Goal: Connect with others: Connect with others

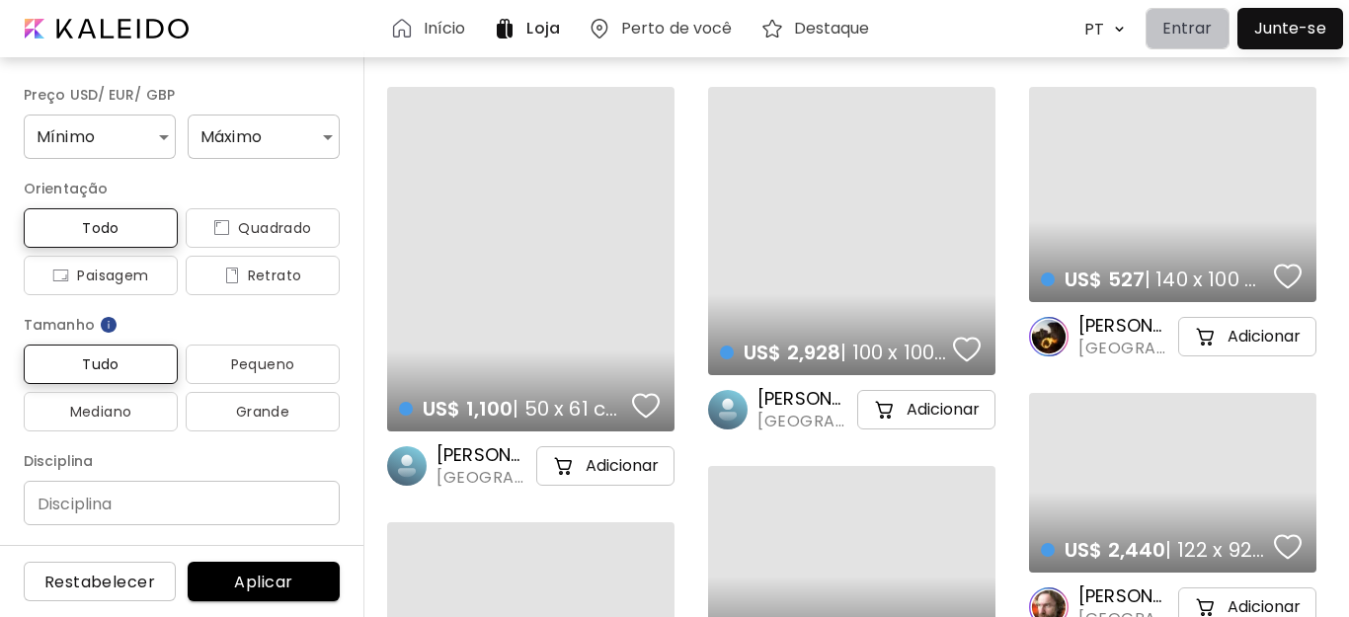
click at [1192, 33] on p "Entrar" at bounding box center [1187, 29] width 50 height 24
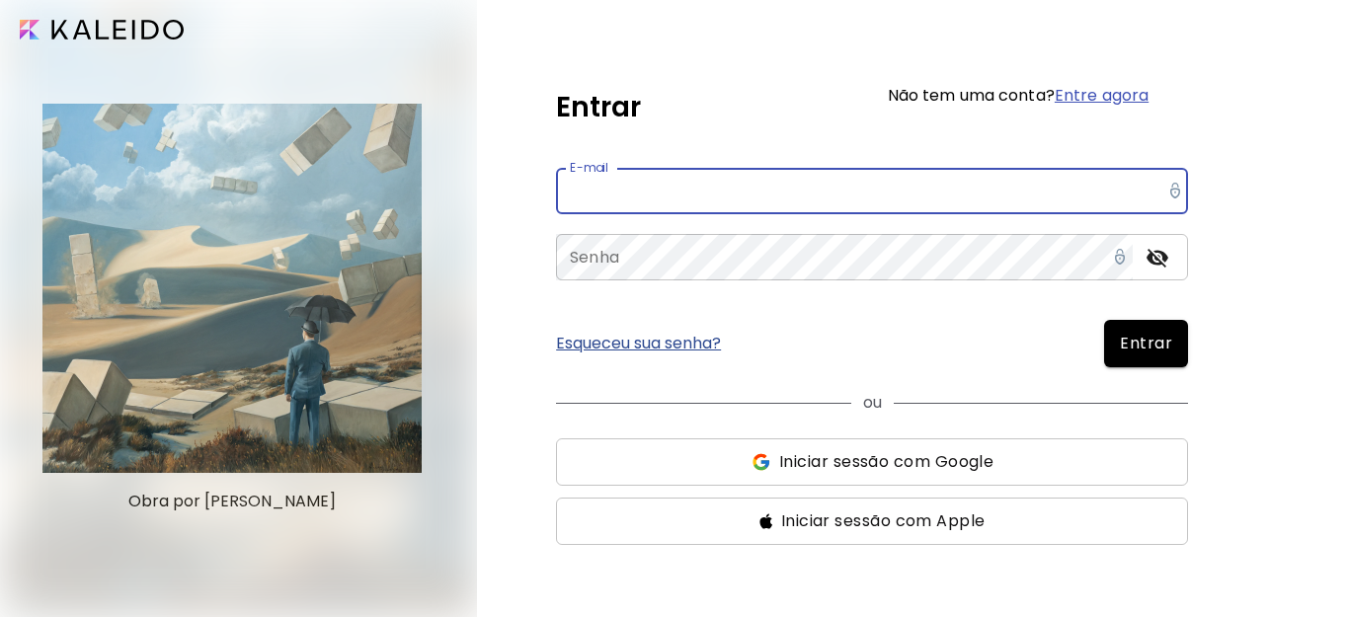
click at [593, 202] on input "email" at bounding box center [872, 191] width 632 height 46
type input "**********"
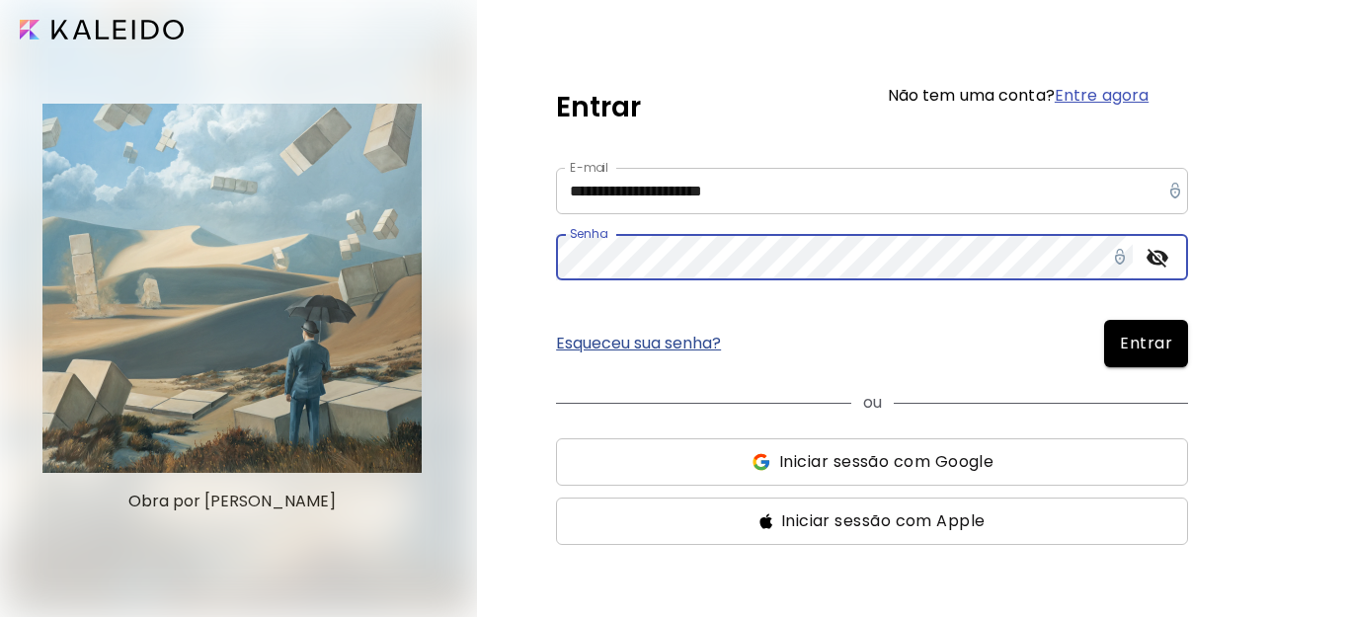
click at [1156, 331] on button "Entrar" at bounding box center [1146, 343] width 84 height 47
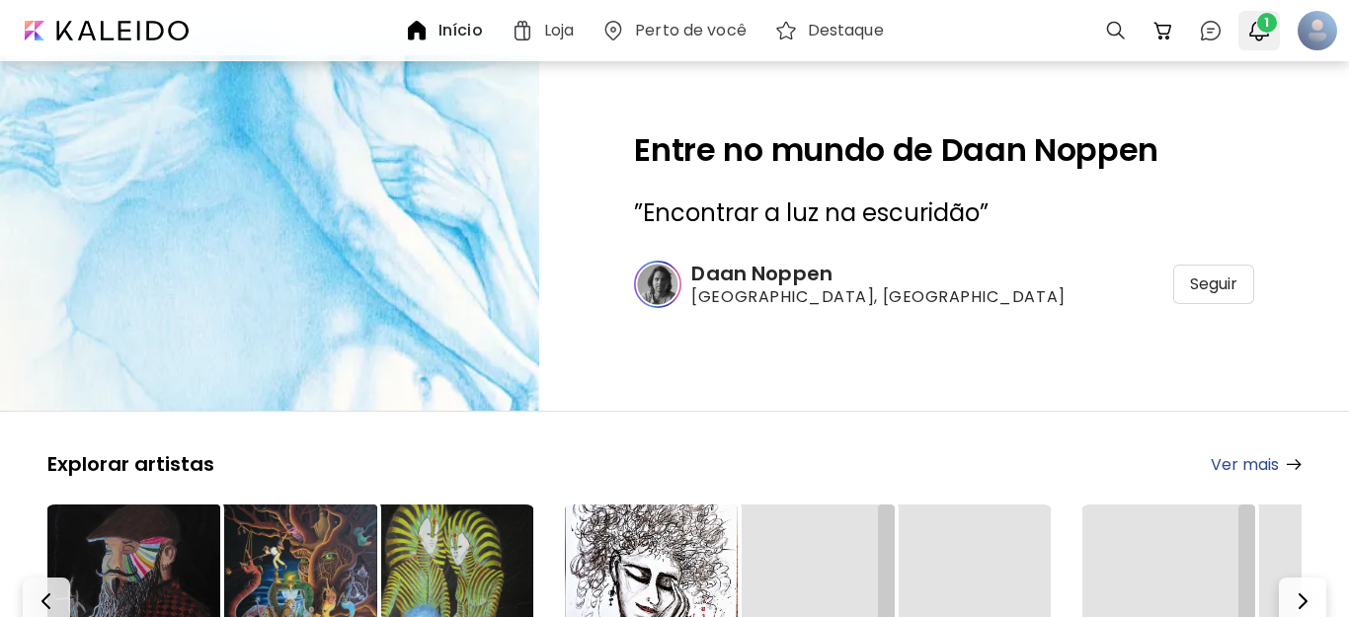
click at [1263, 31] on span "1" at bounding box center [1267, 23] width 20 height 20
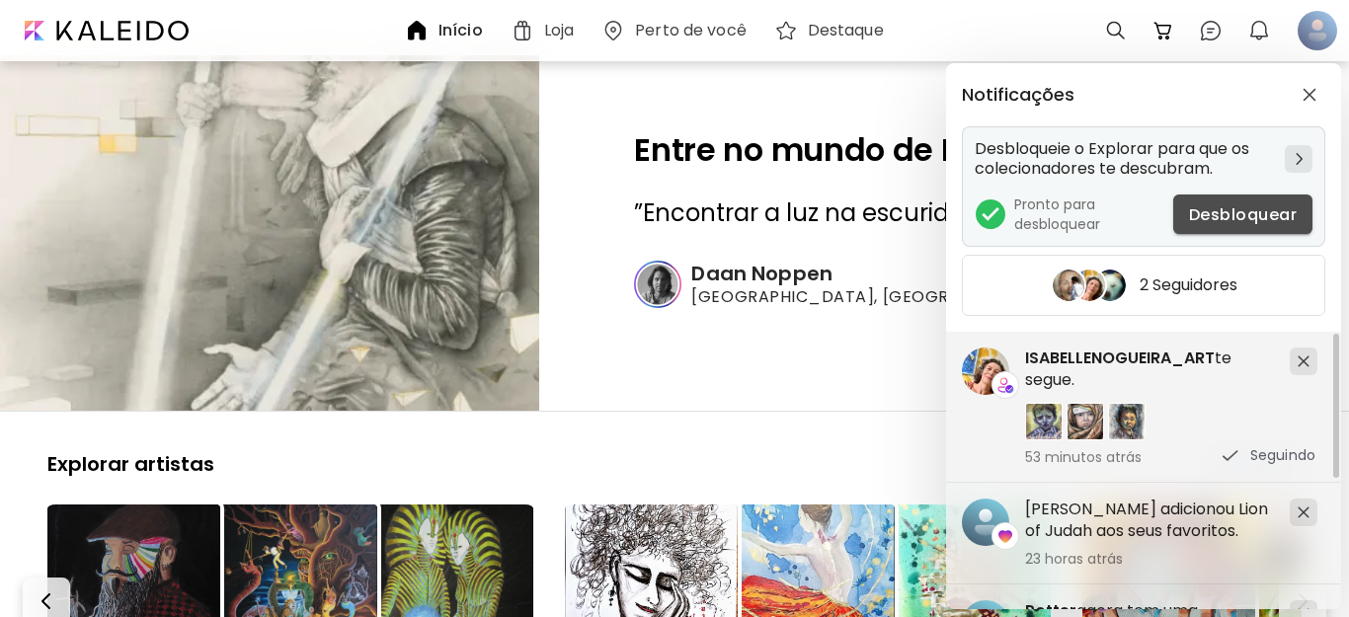
click at [1251, 209] on span "Desbloquear" at bounding box center [1243, 214] width 108 height 21
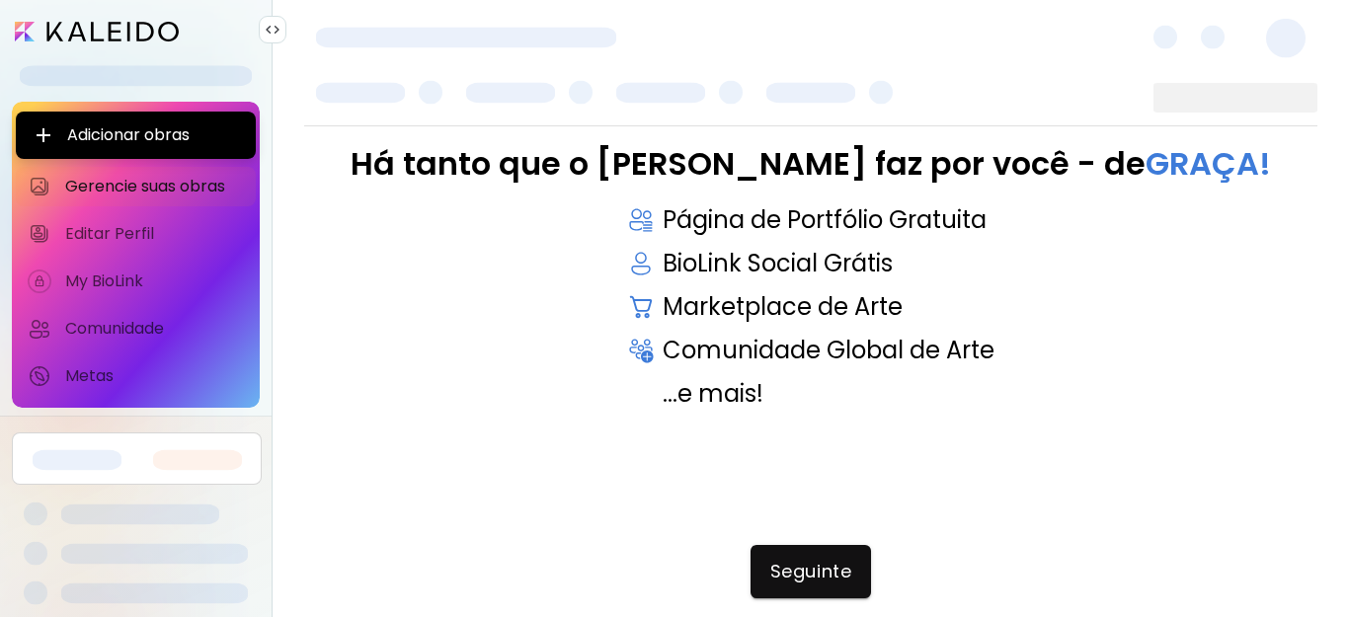
scroll to position [29, 0]
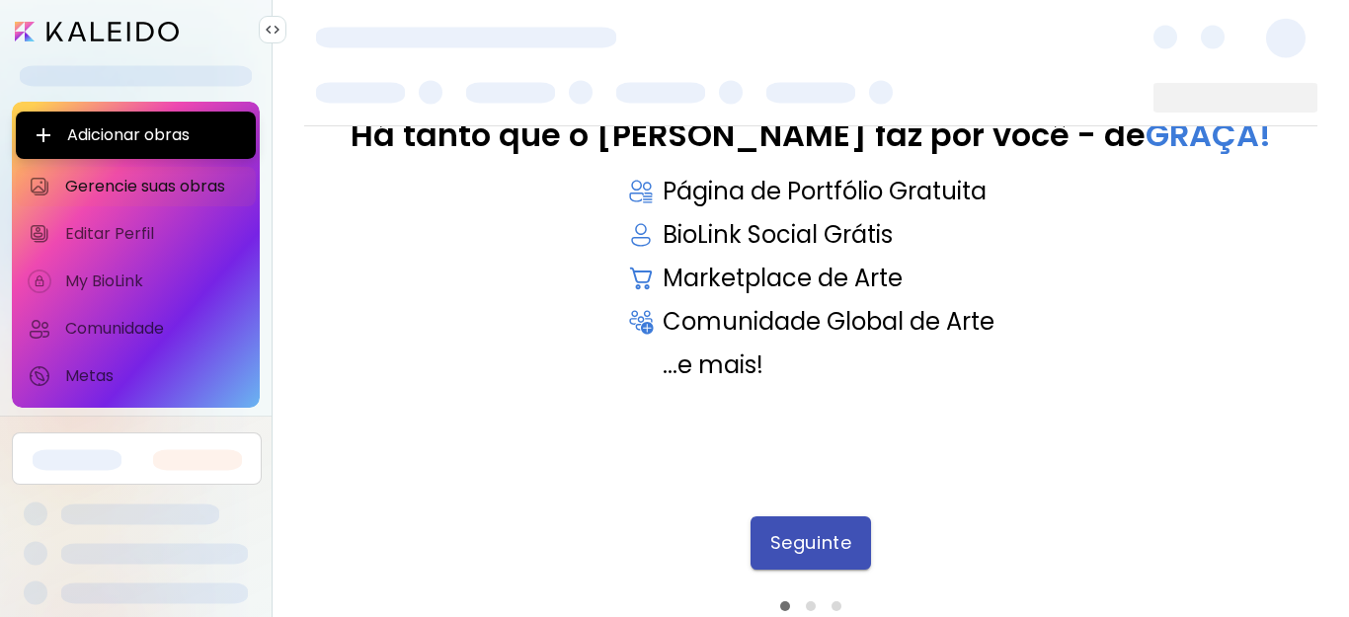
click at [810, 558] on button "Seguinte" at bounding box center [811, 542] width 120 height 53
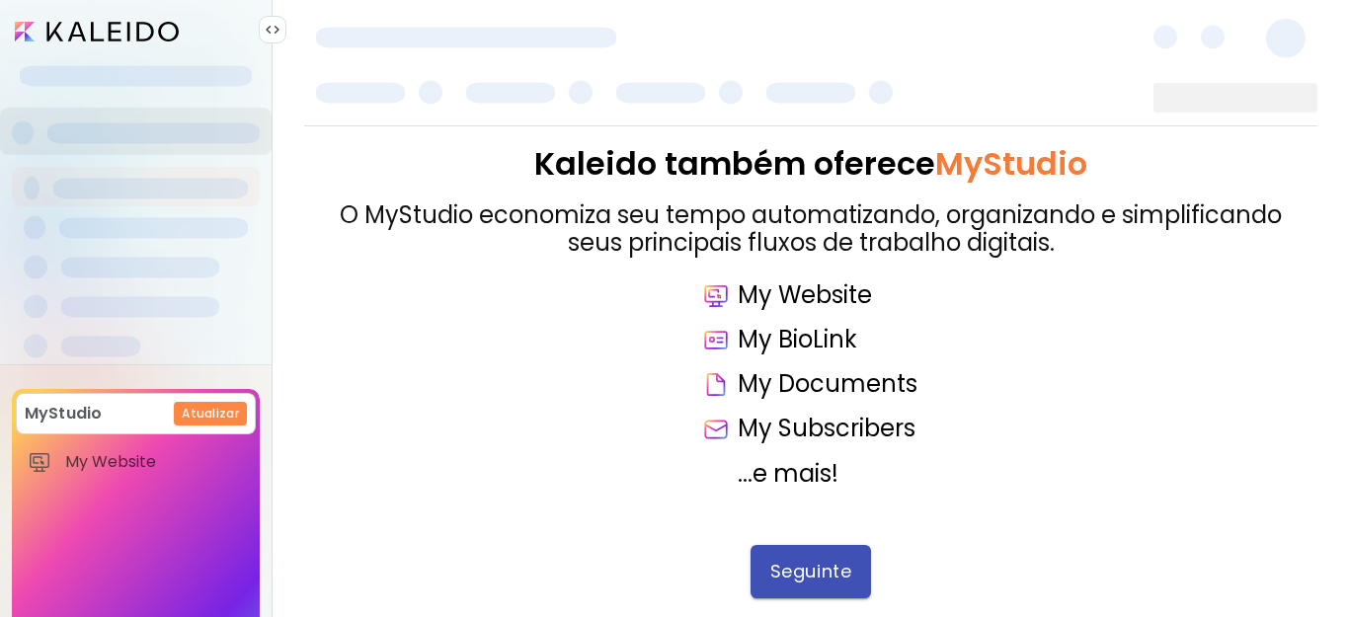
click at [814, 562] on span "Seguinte" at bounding box center [810, 572] width 81 height 22
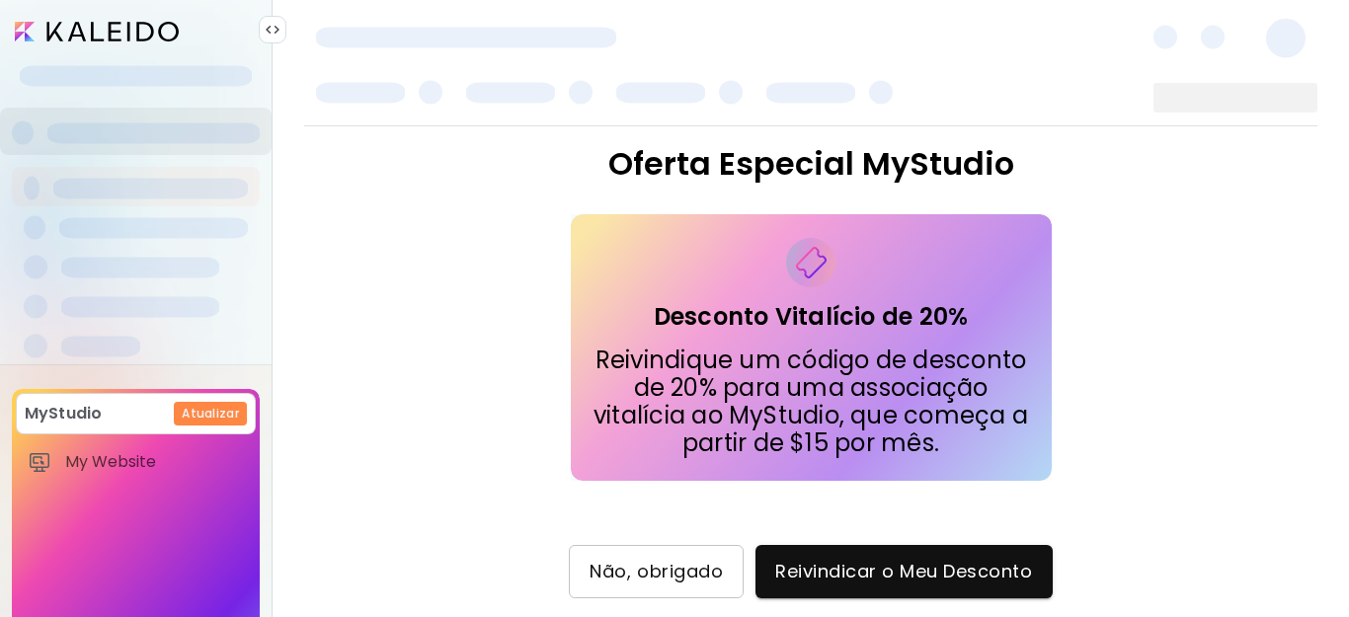
click at [714, 570] on span "Não, obrigado" at bounding box center [656, 572] width 133 height 22
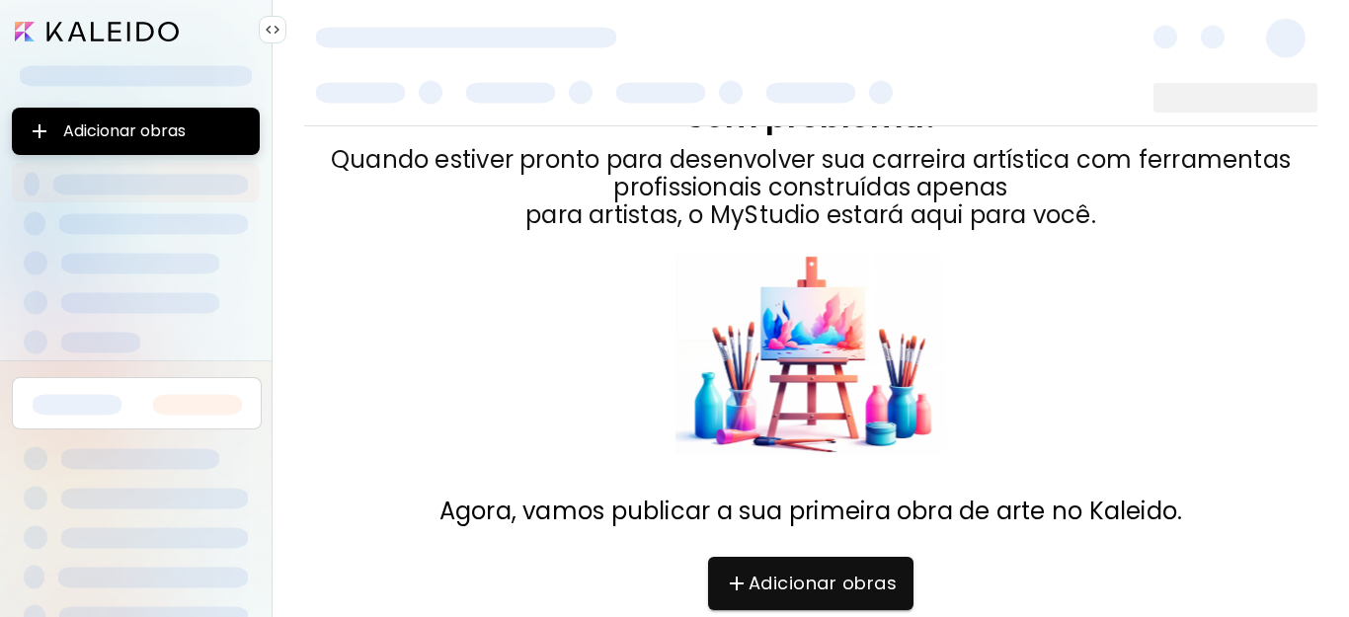
scroll to position [108, 0]
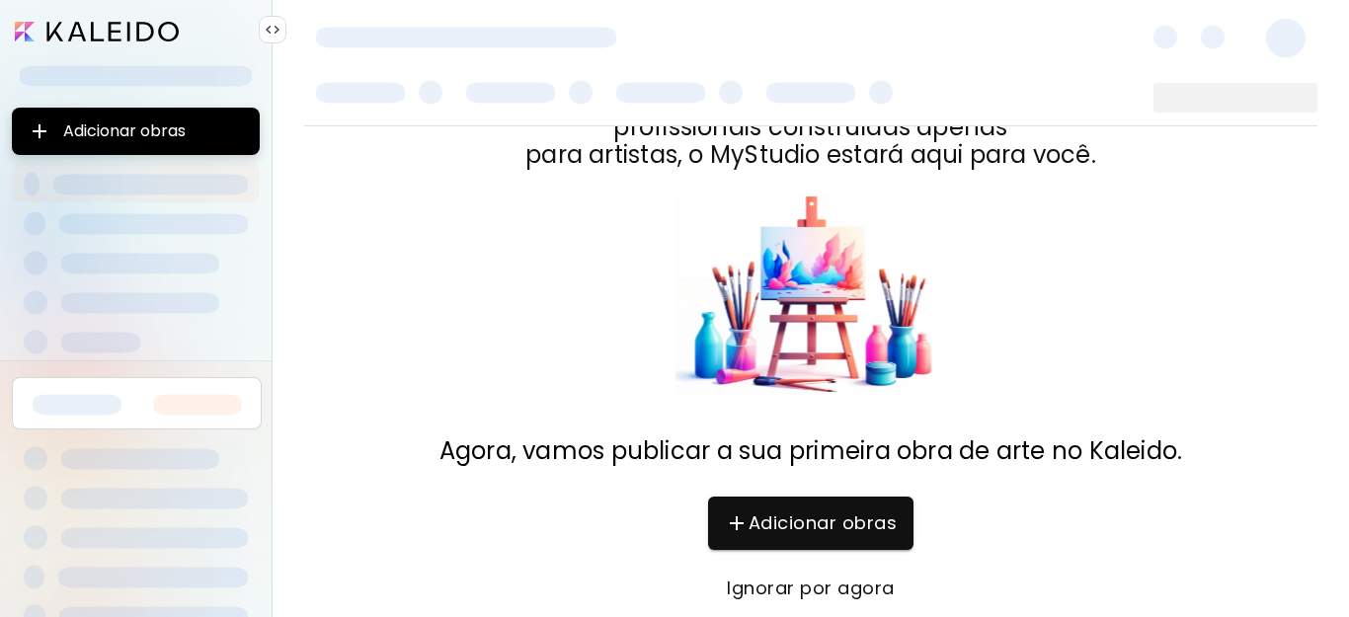
click at [848, 584] on span "Ignorar por agora" at bounding box center [811, 589] width 166 height 22
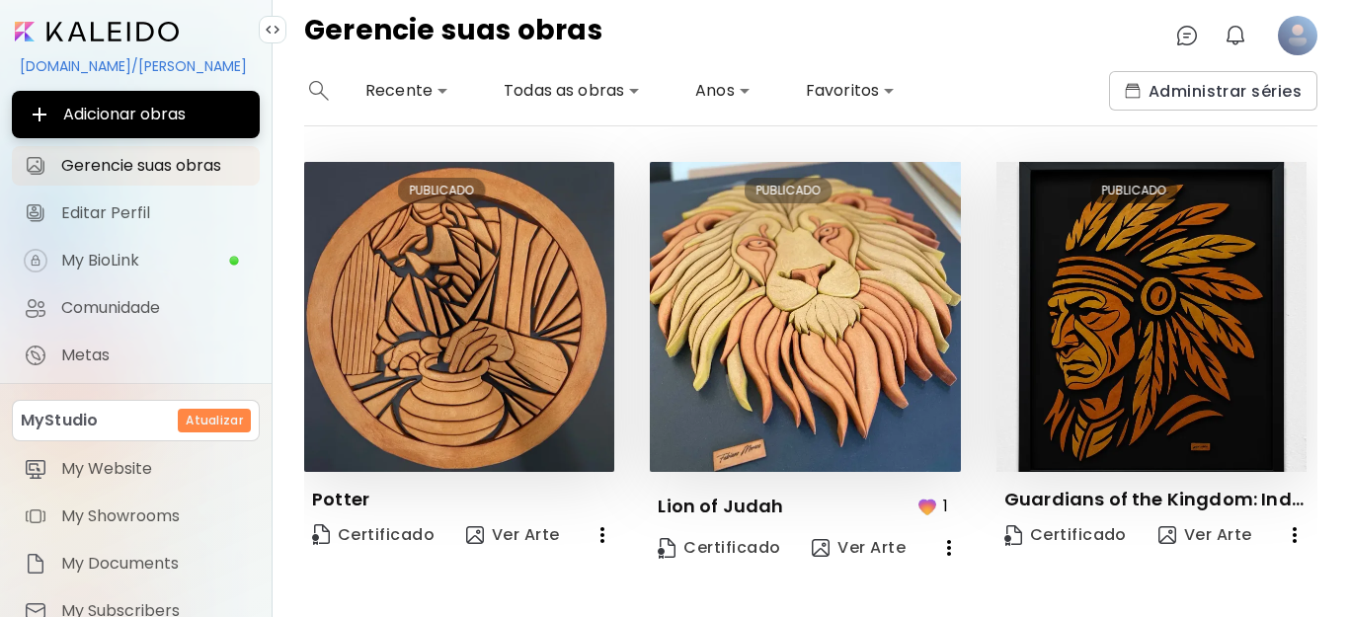
click at [1337, 357] on div "**********" at bounding box center [811, 344] width 1076 height 546
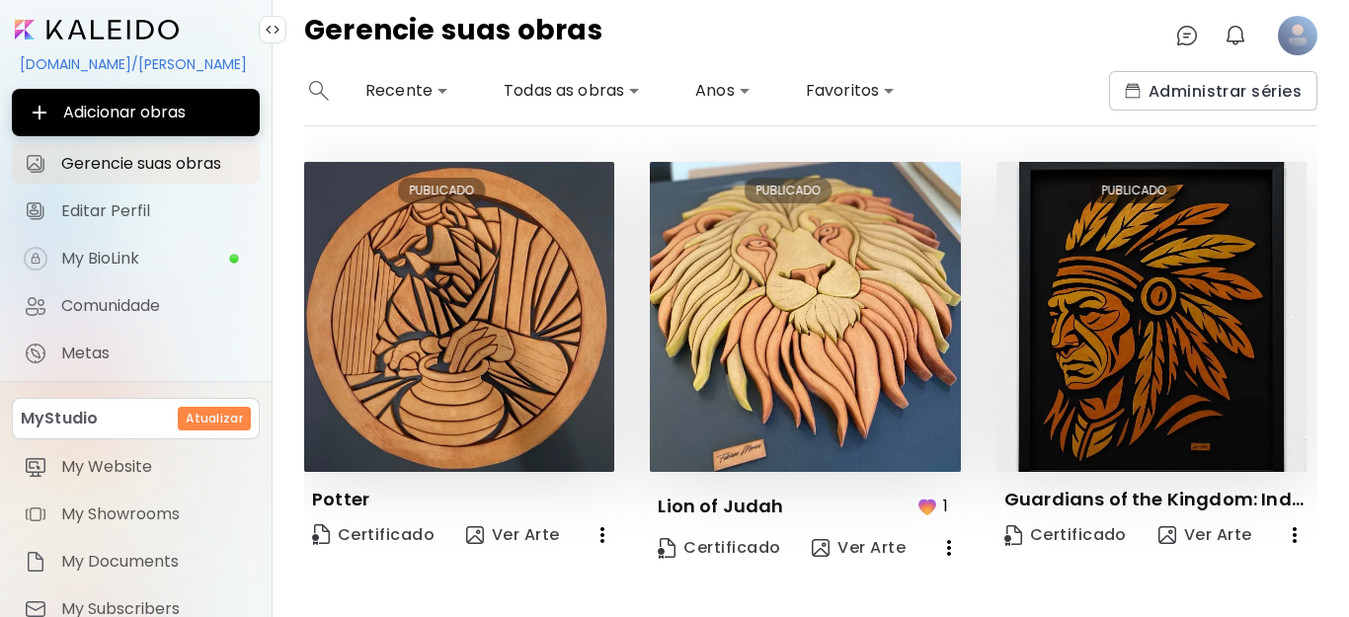
scroll to position [0, 0]
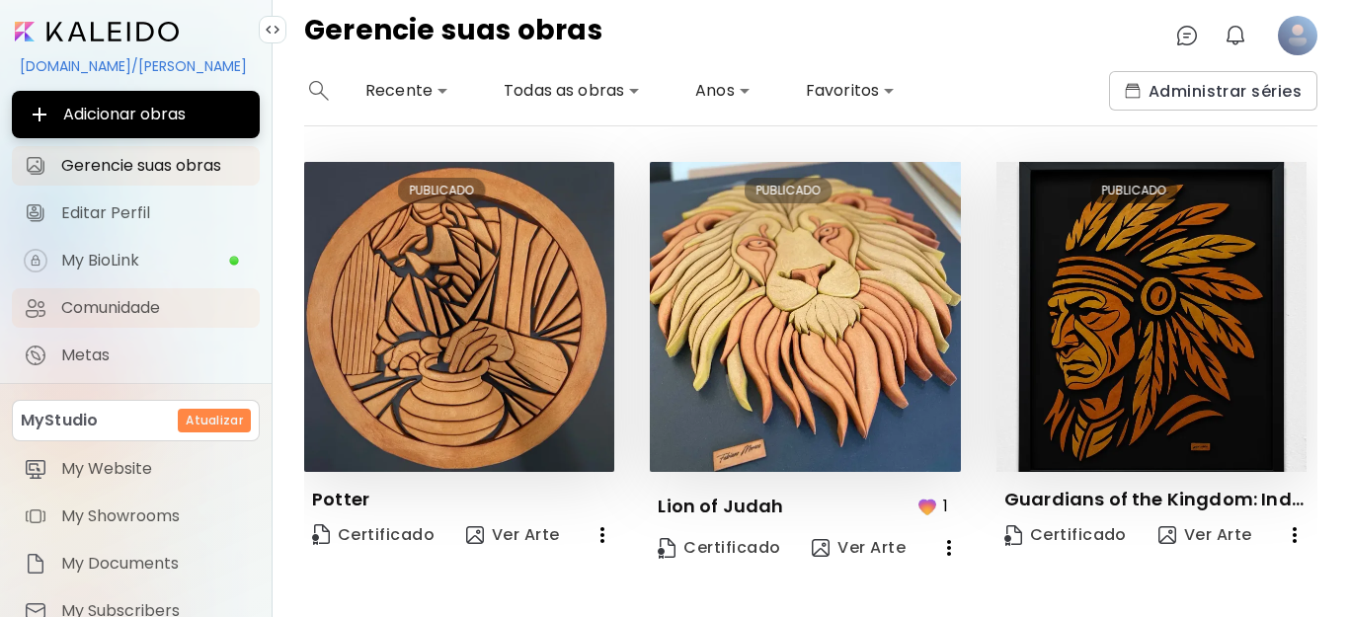
click at [125, 305] on span "Comunidade" at bounding box center [154, 308] width 187 height 20
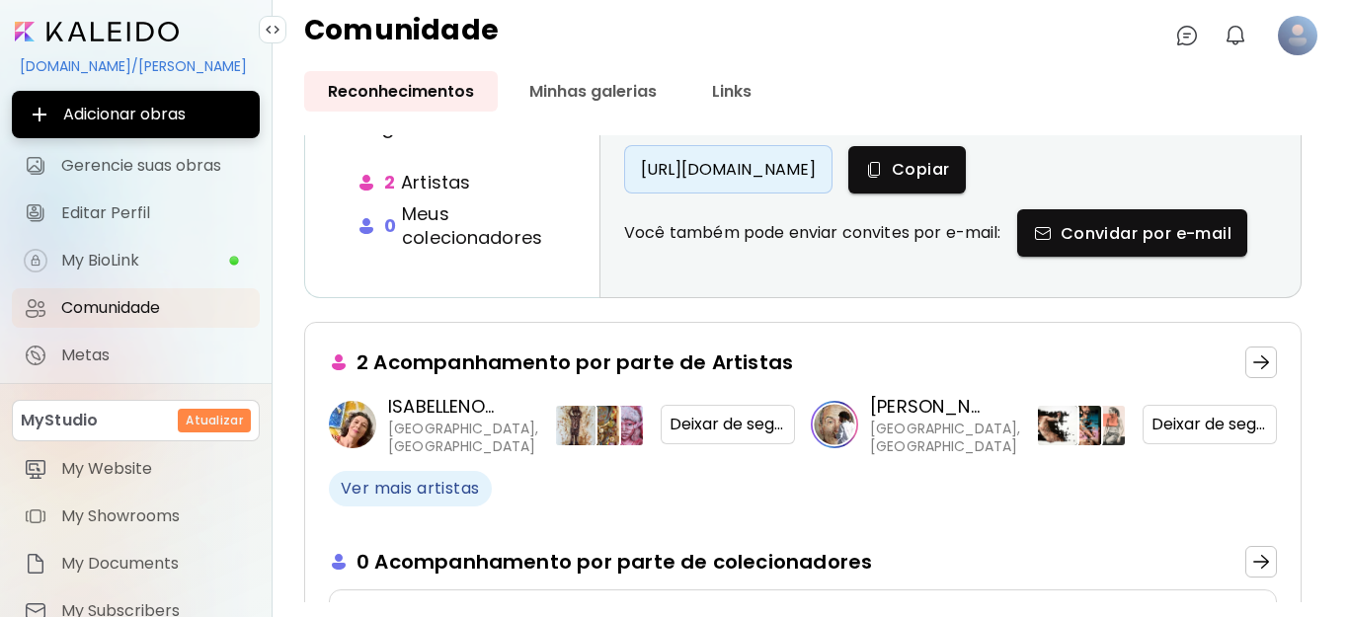
scroll to position [296, 0]
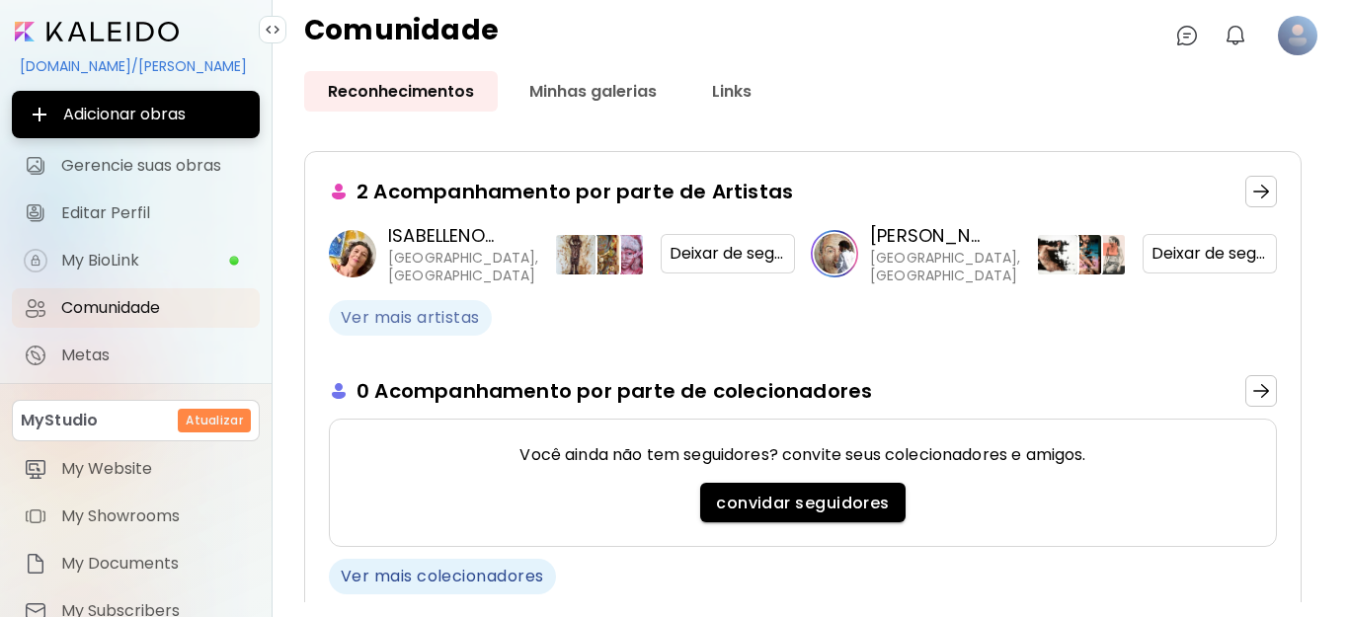
click at [364, 311] on span "Ver mais artistas" at bounding box center [410, 318] width 139 height 22
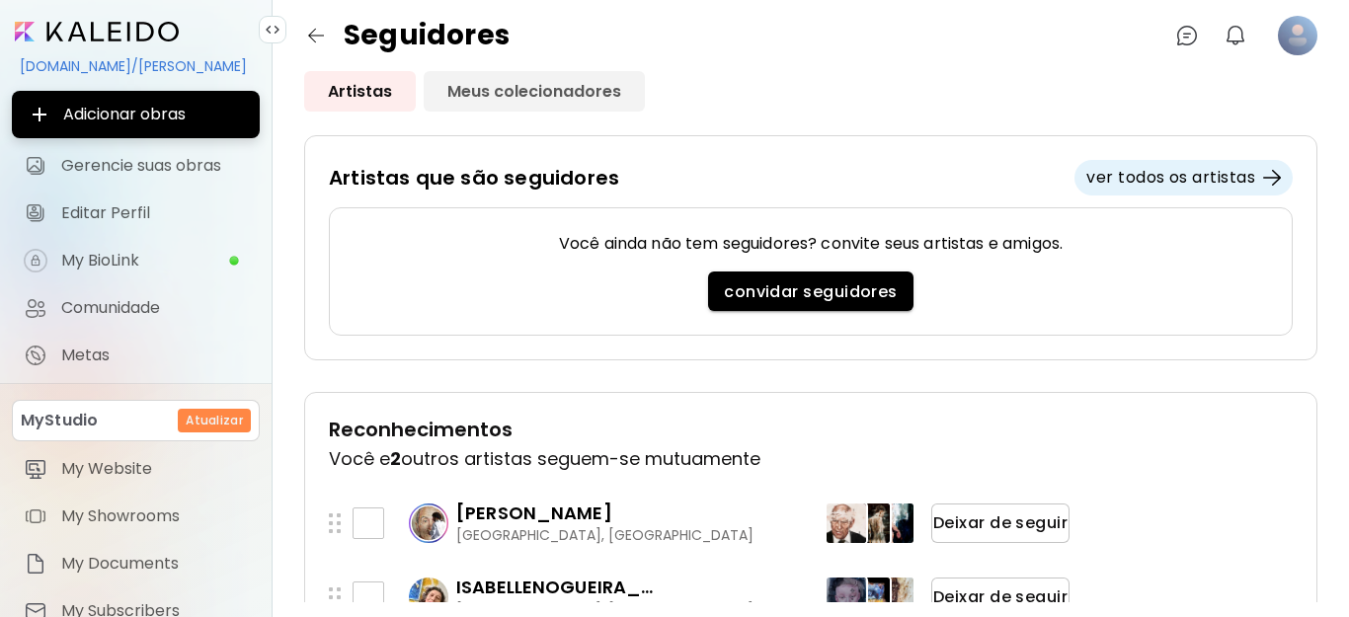
click at [502, 81] on link "Meus colecionadores" at bounding box center [534, 91] width 221 height 40
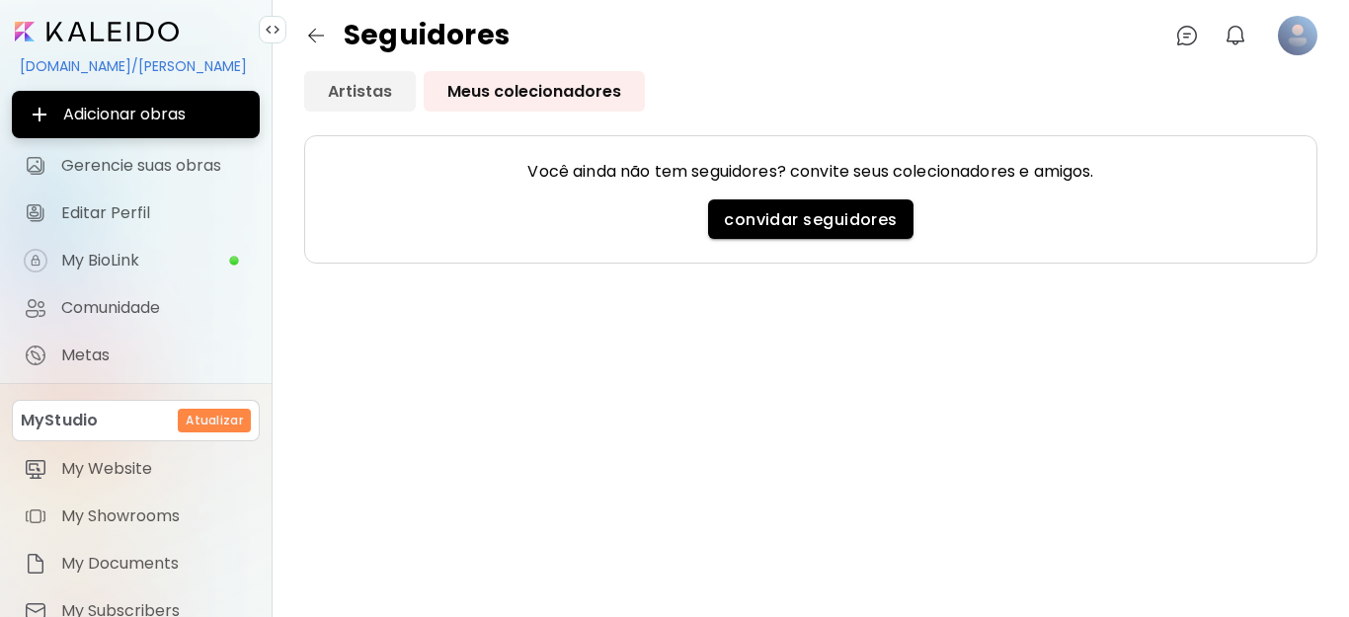
click at [339, 92] on link "Artistas" at bounding box center [360, 91] width 112 height 40
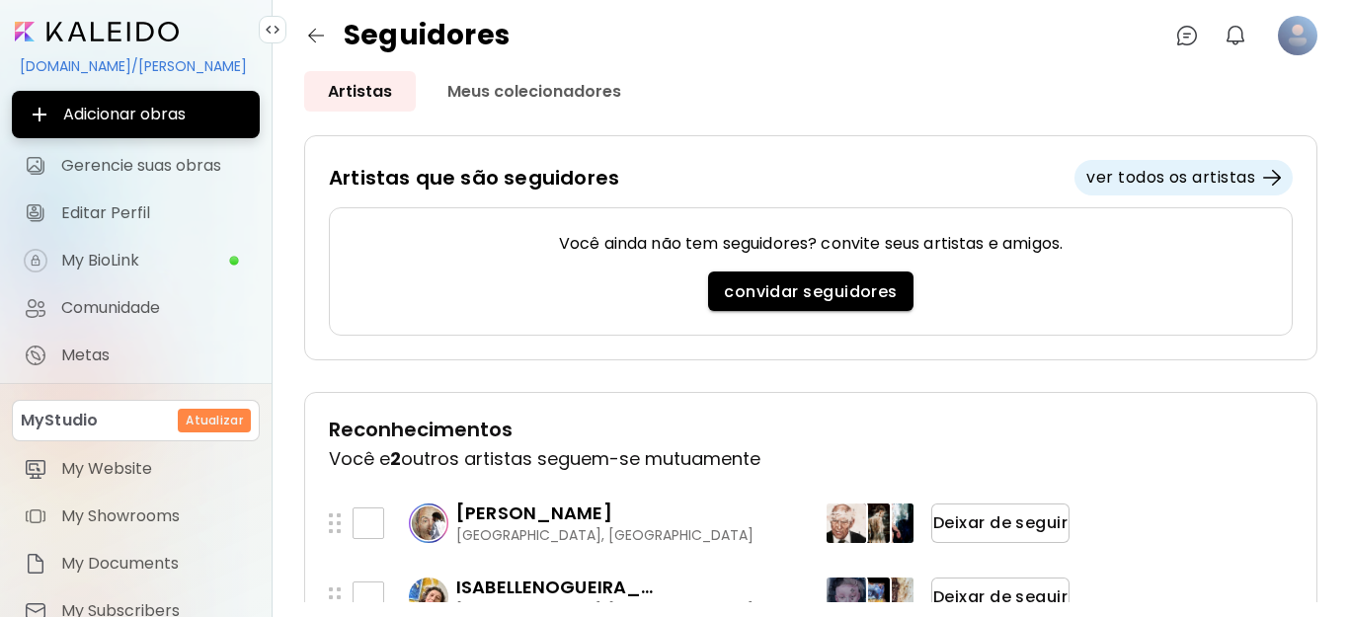
click at [310, 34] on img "button" at bounding box center [316, 36] width 24 height 24
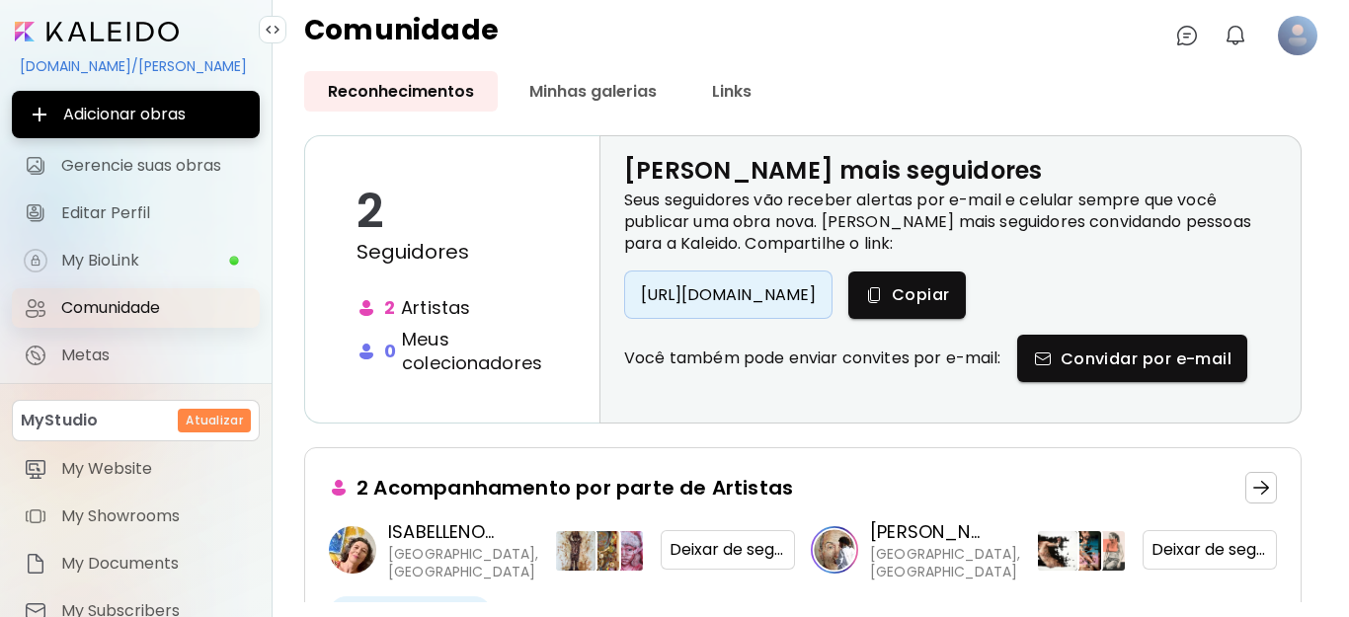
click at [124, 303] on span "Comunidade" at bounding box center [154, 308] width 187 height 20
click at [594, 94] on link "Minhas galerias" at bounding box center [593, 91] width 175 height 40
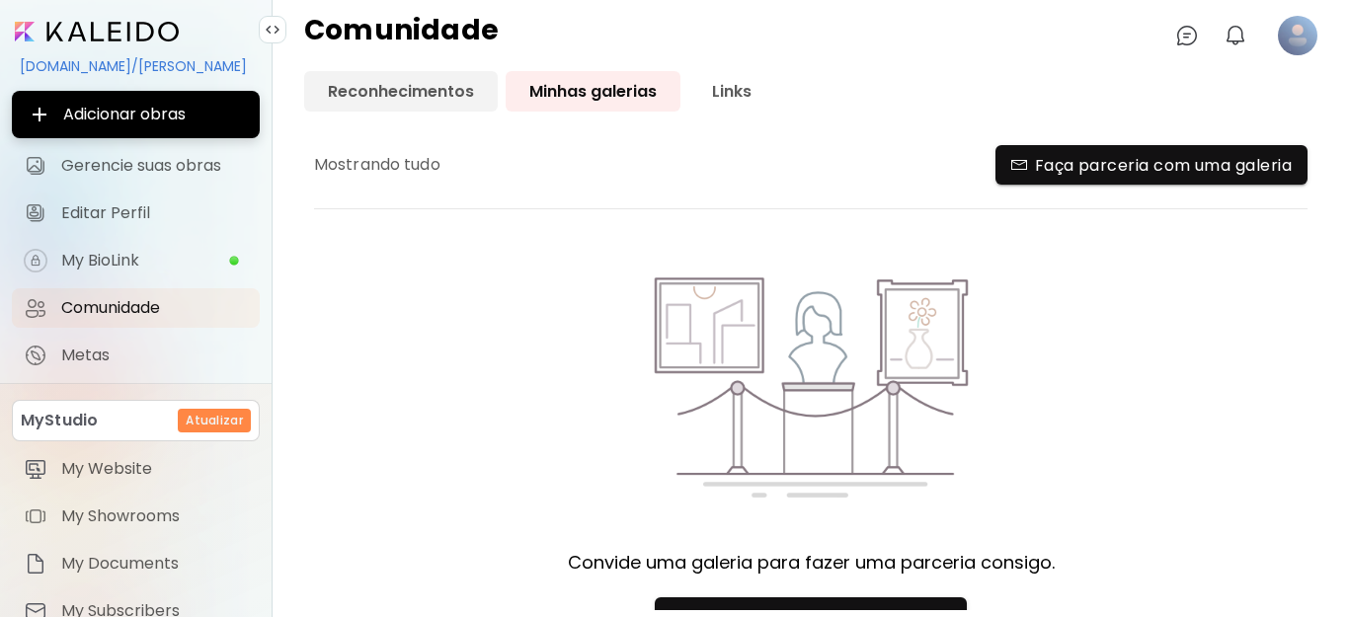
click at [400, 93] on link "Reconhecimentos" at bounding box center [401, 91] width 194 height 40
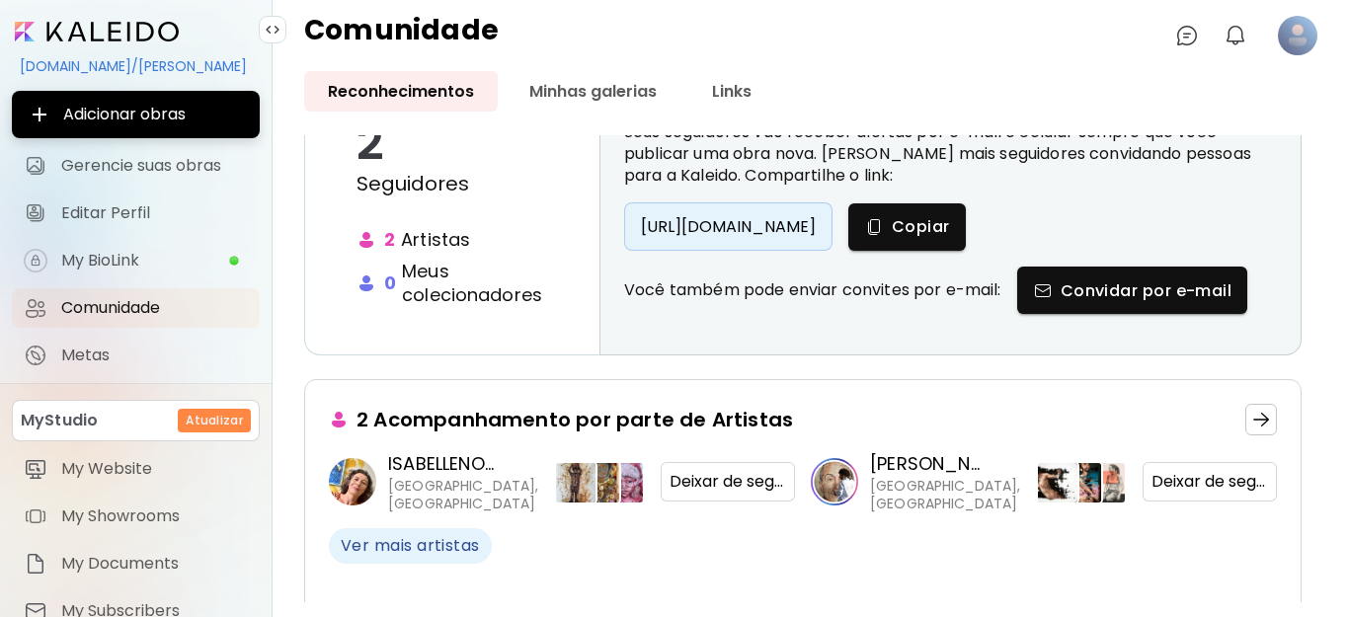
scroll to position [99, 0]
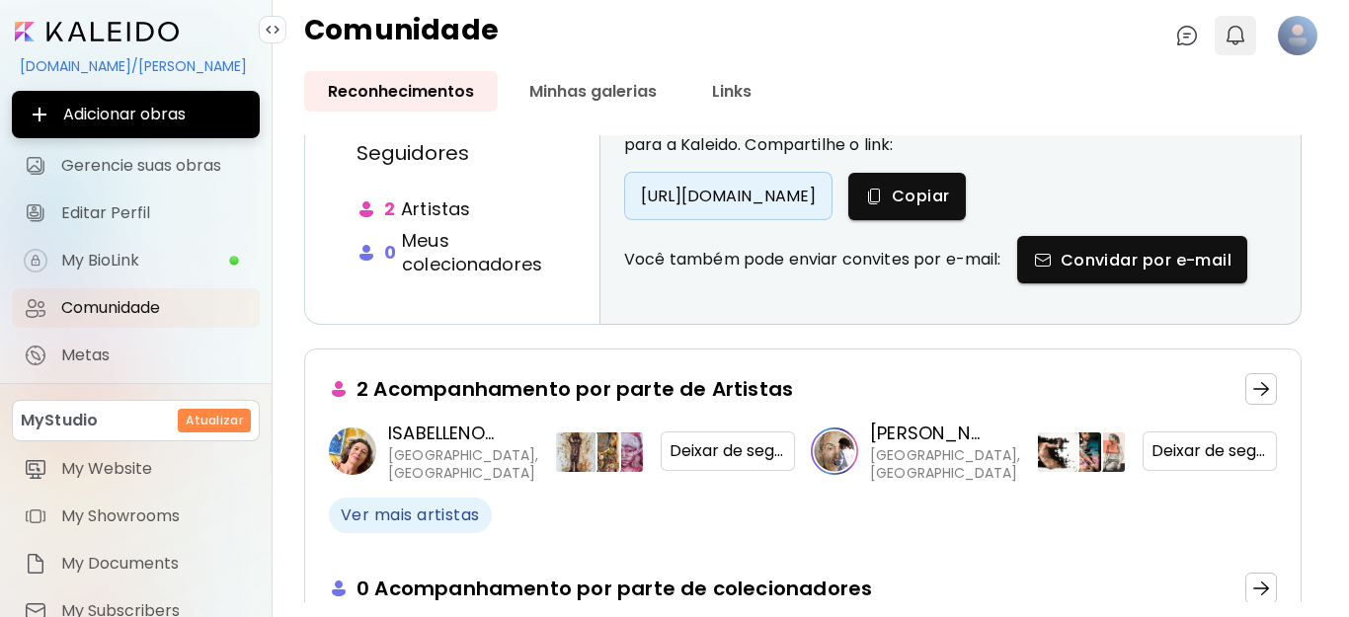
click at [1229, 36] on img "button" at bounding box center [1236, 36] width 24 height 24
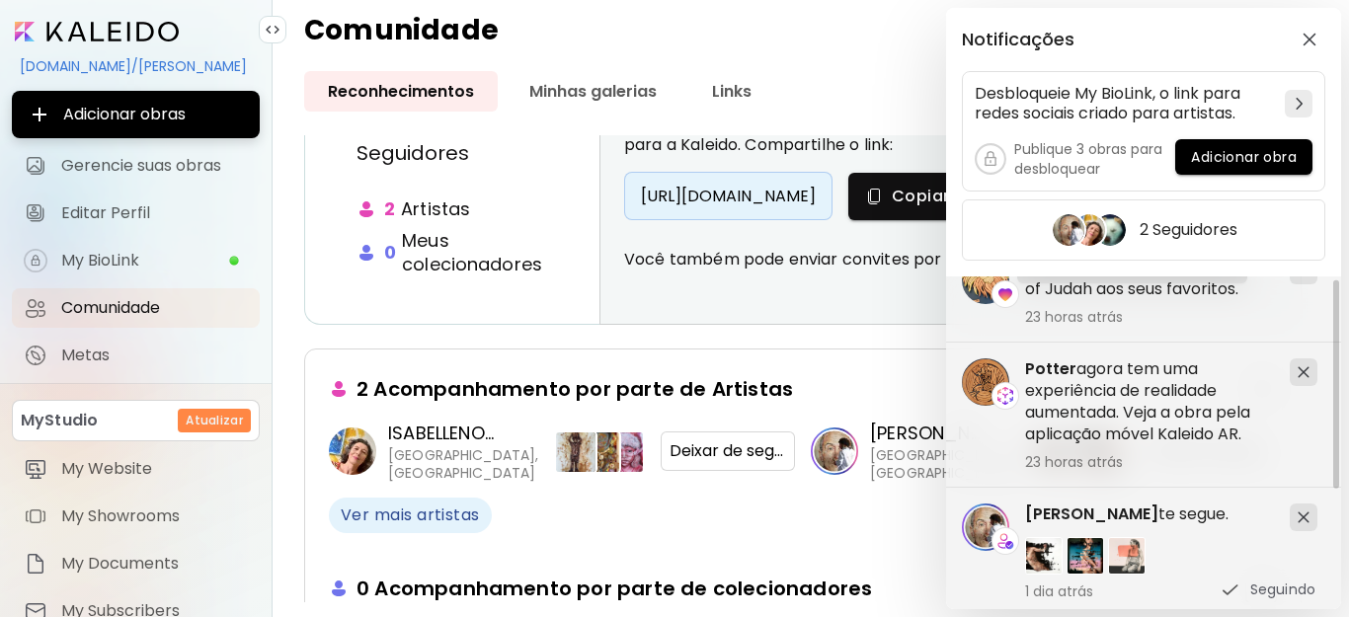
scroll to position [0, 0]
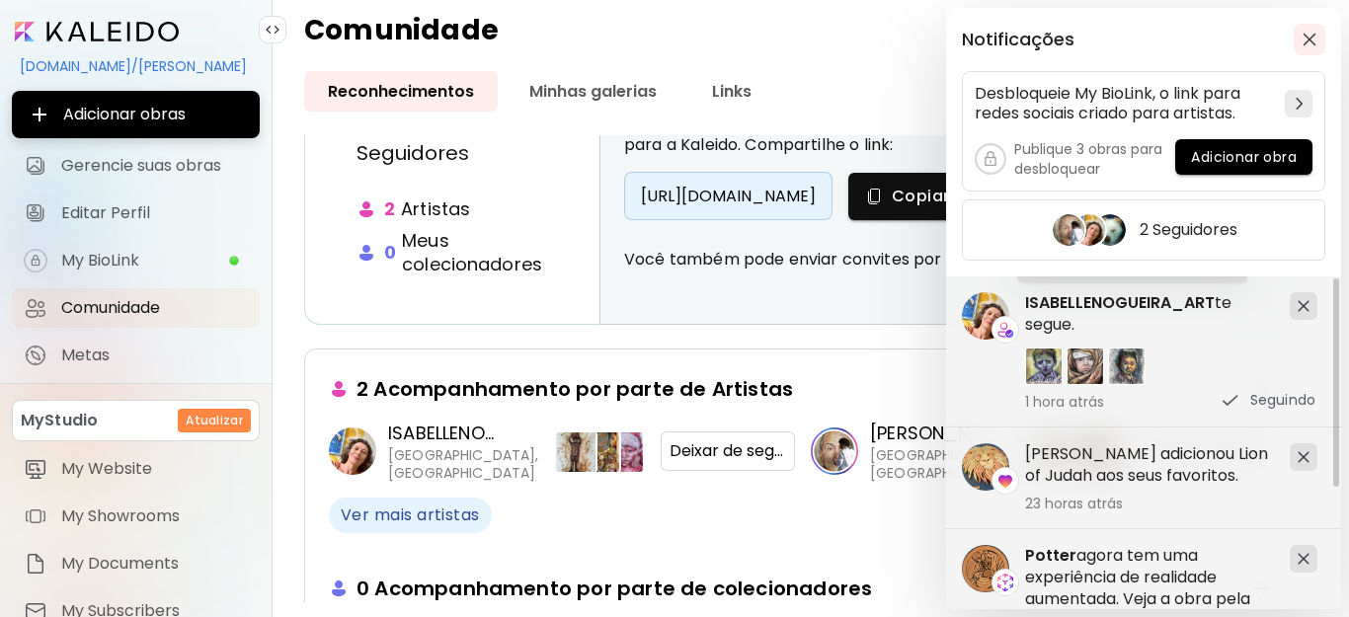
click at [1304, 40] on img "button" at bounding box center [1310, 40] width 14 height 14
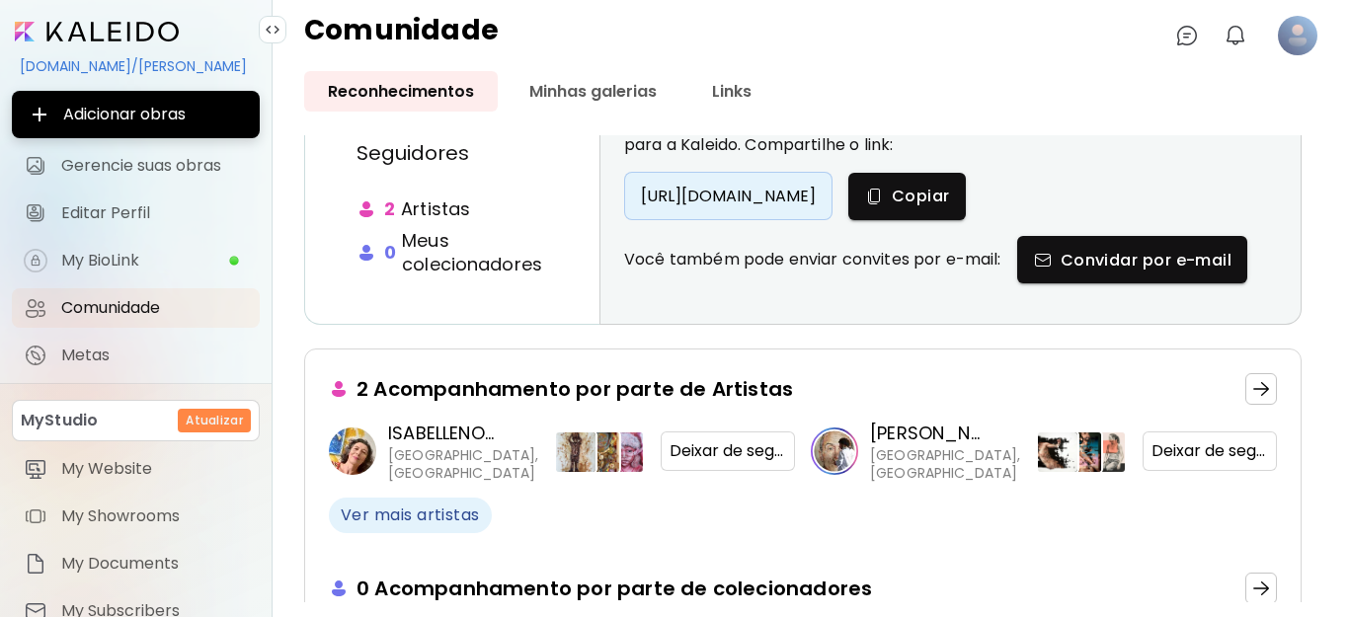
click at [200, 409] on div "Atualizar" at bounding box center [214, 421] width 73 height 24
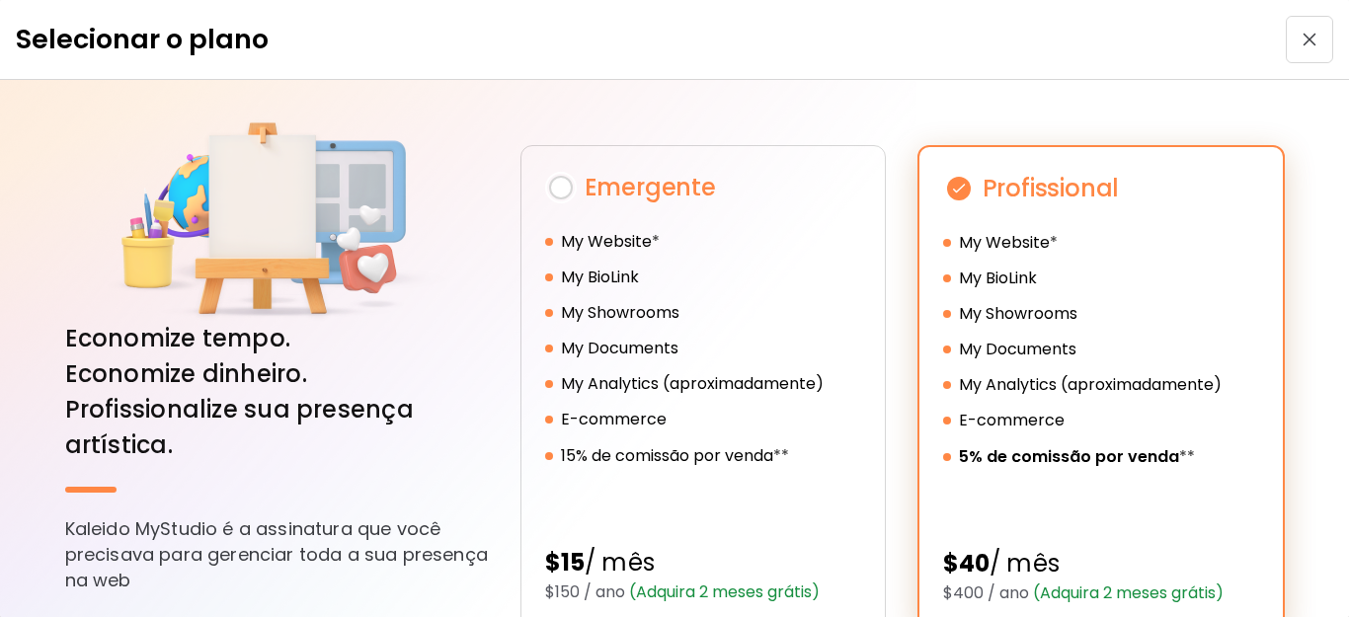
click at [1313, 36] on span "button" at bounding box center [1310, 40] width 36 height 14
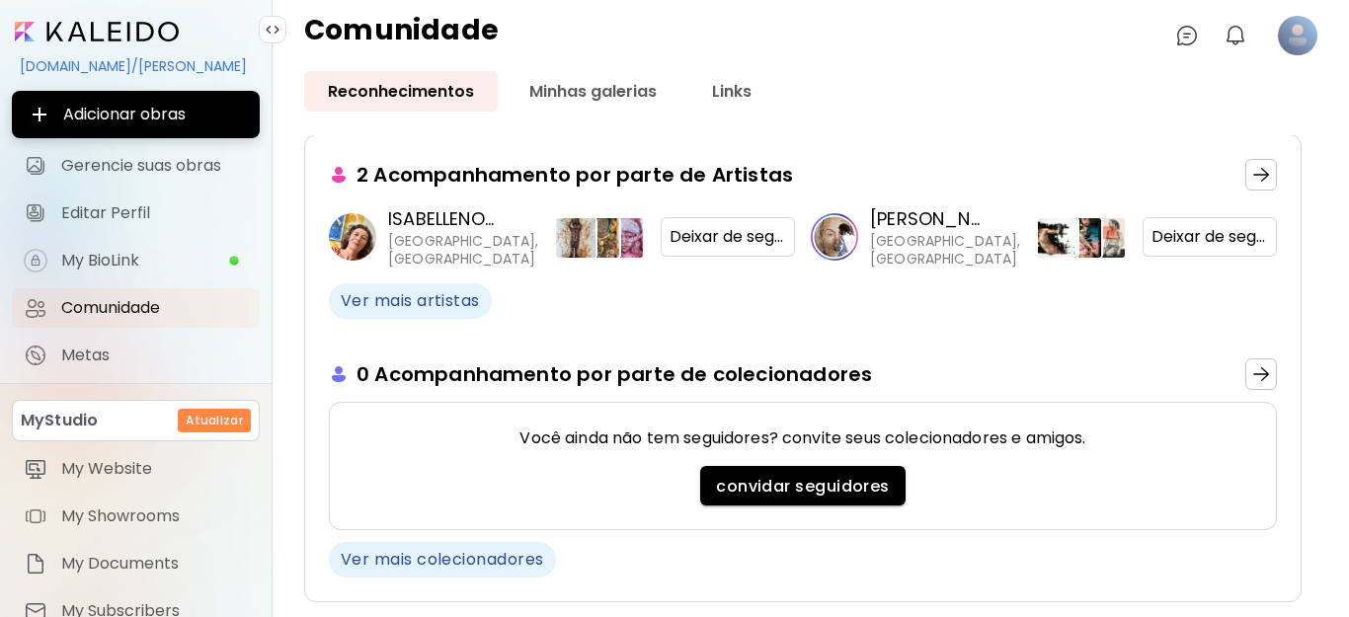
click at [1293, 39] on image at bounding box center [1298, 36] width 40 height 40
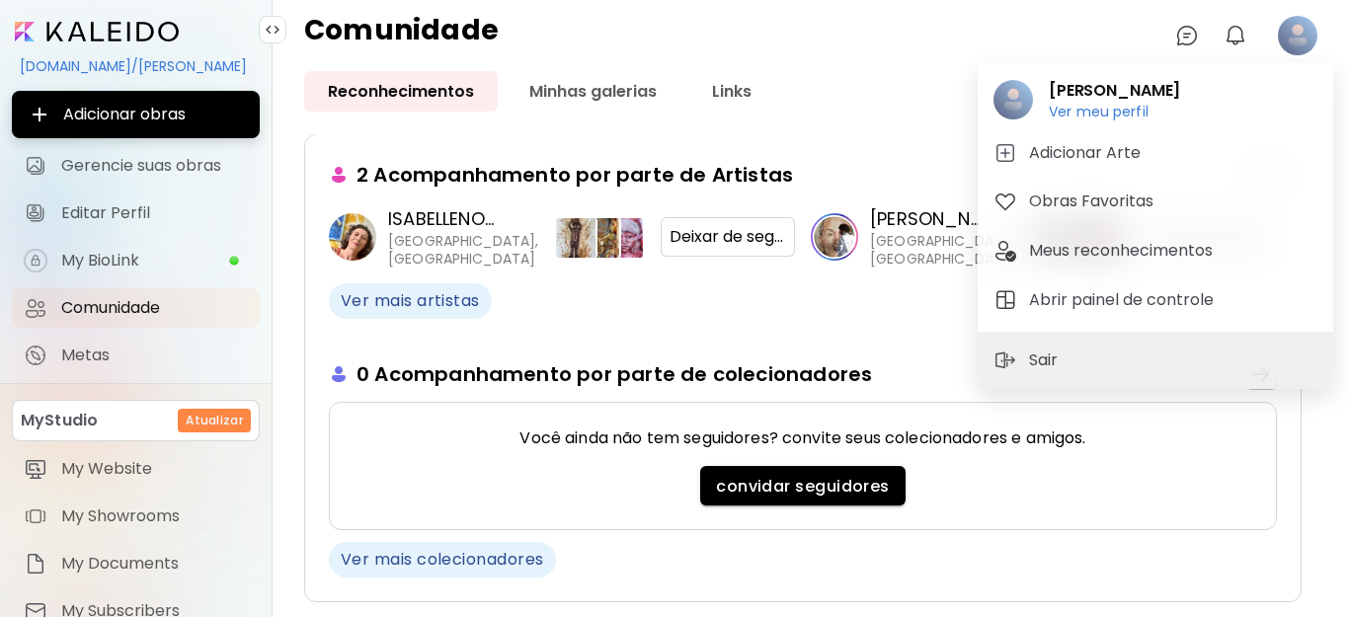
click at [166, 66] on div at bounding box center [674, 308] width 1349 height 617
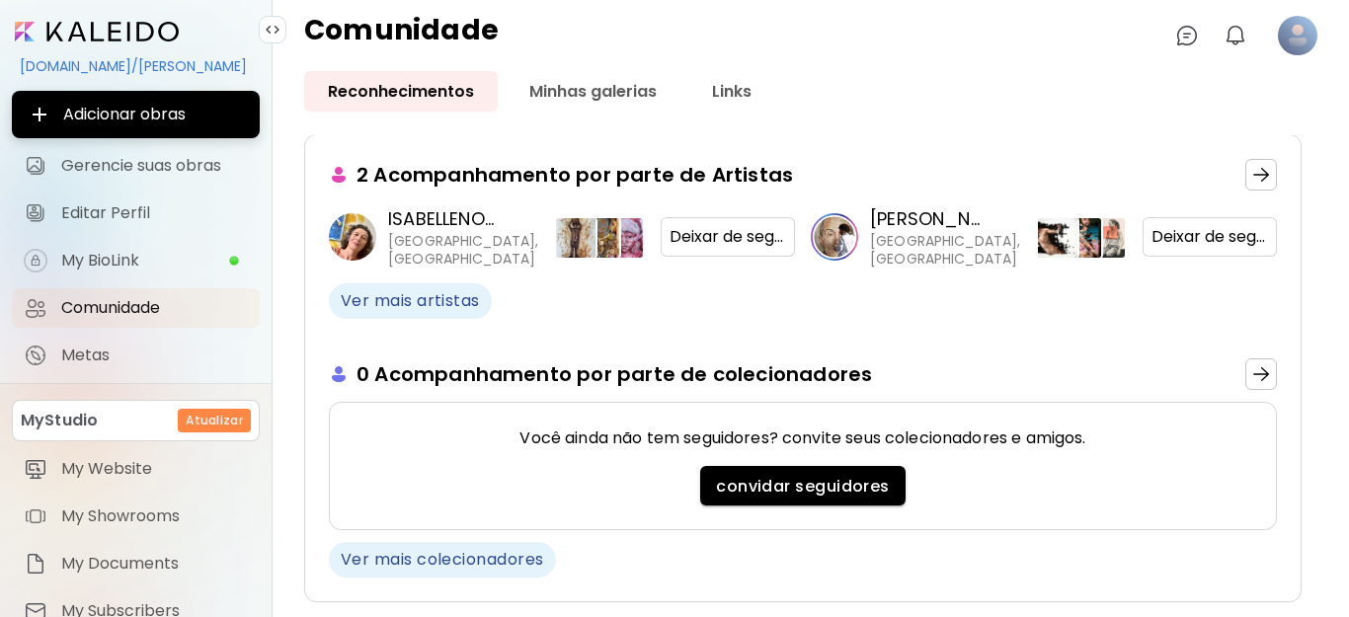
click at [174, 69] on div "kaleido.art/Fabiano_Moraes" at bounding box center [136, 66] width 248 height 34
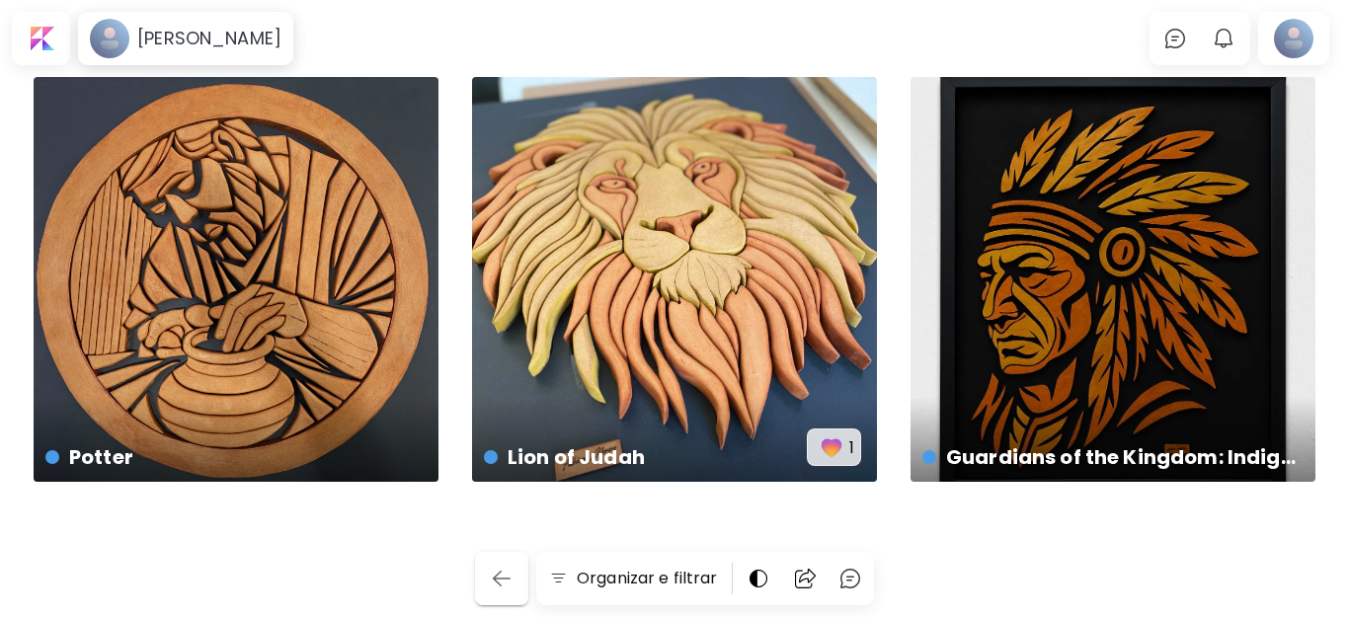
click at [506, 581] on img "button" at bounding box center [502, 579] width 24 height 24
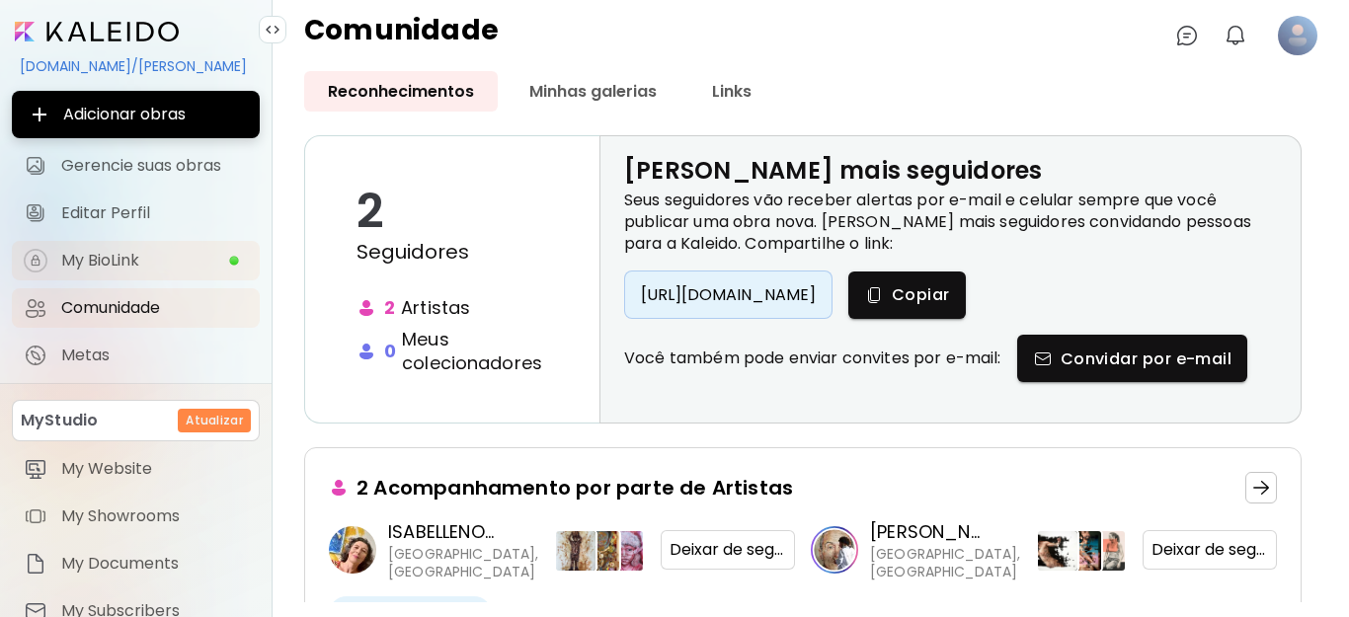
click at [135, 264] on span "My BioLink" at bounding box center [144, 261] width 167 height 20
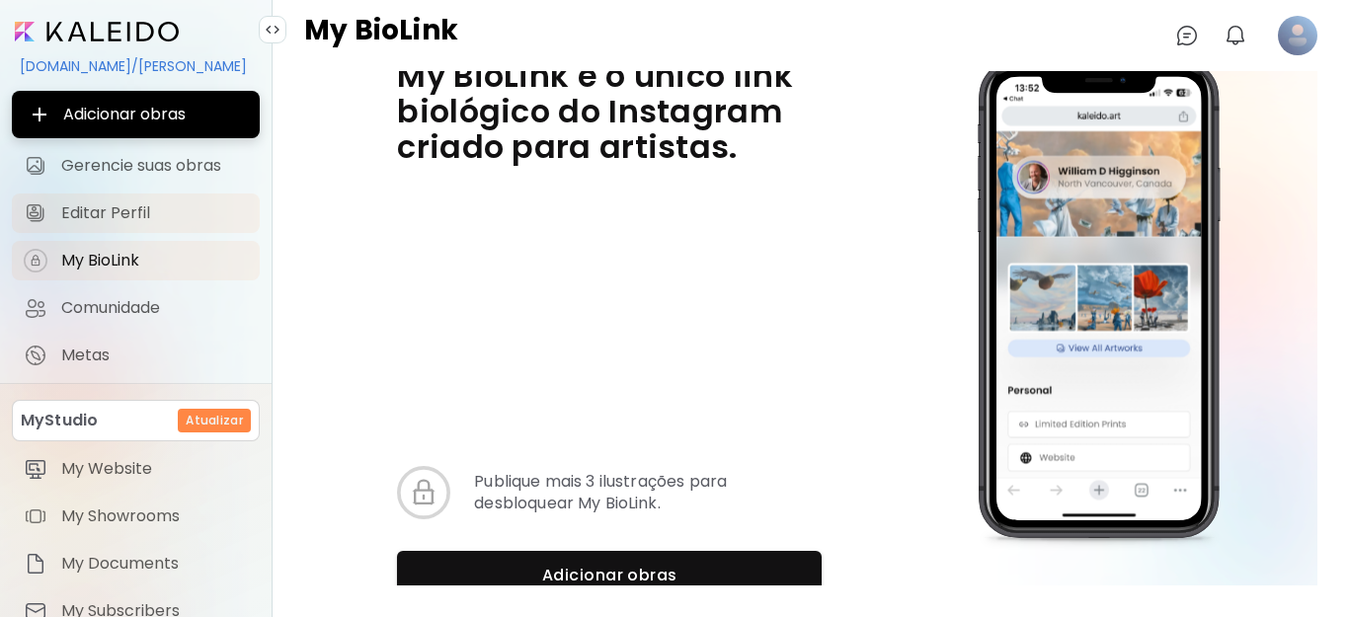
click at [169, 159] on span "Gerencie suas obras" at bounding box center [154, 166] width 187 height 20
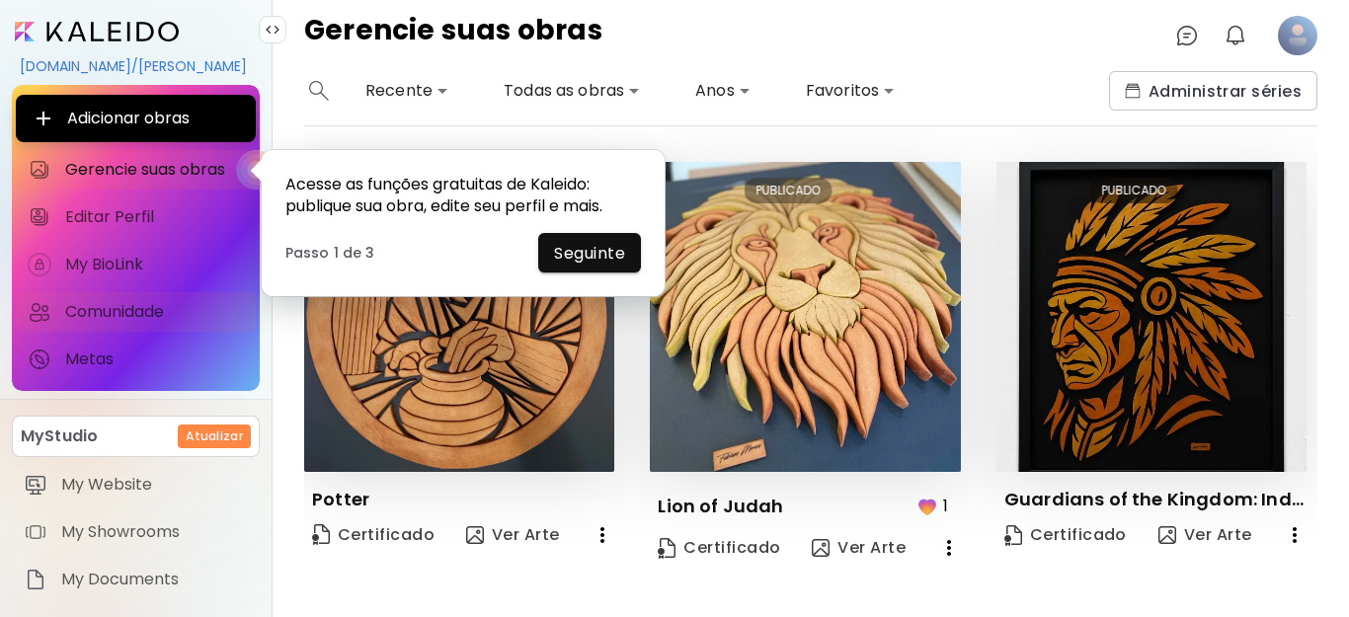
click at [154, 314] on span "Comunidade" at bounding box center [154, 312] width 179 height 20
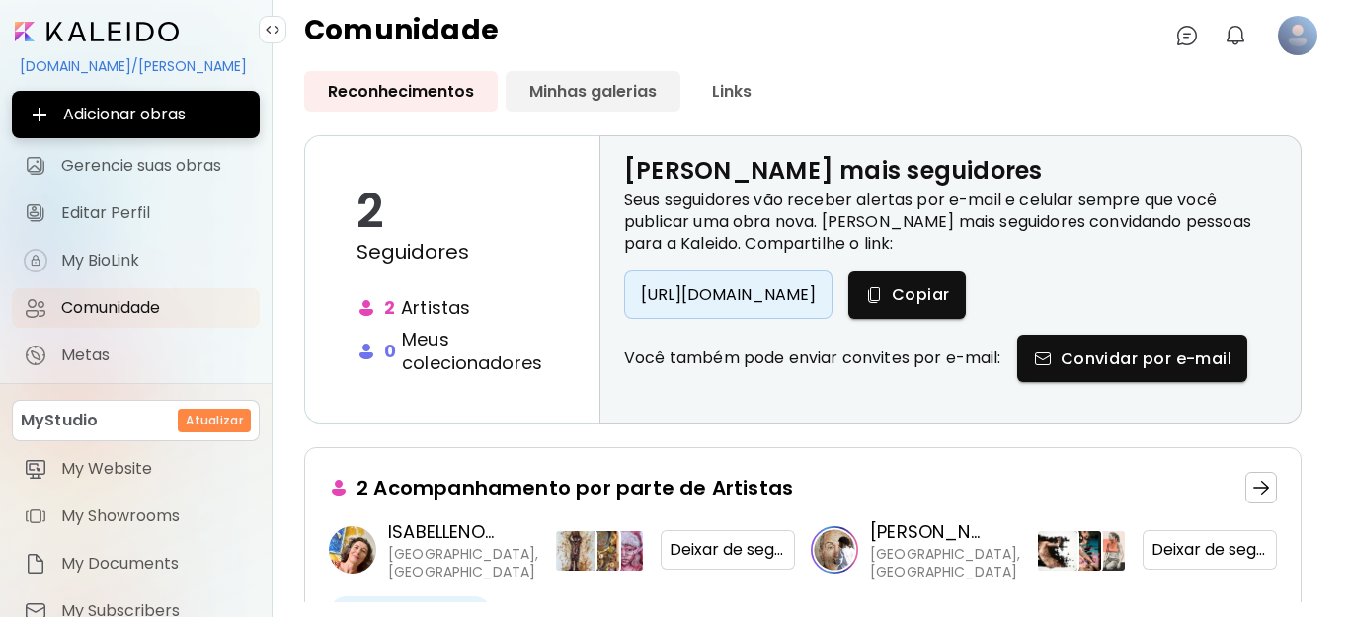
click at [604, 92] on link "Minhas galerias" at bounding box center [593, 91] width 175 height 40
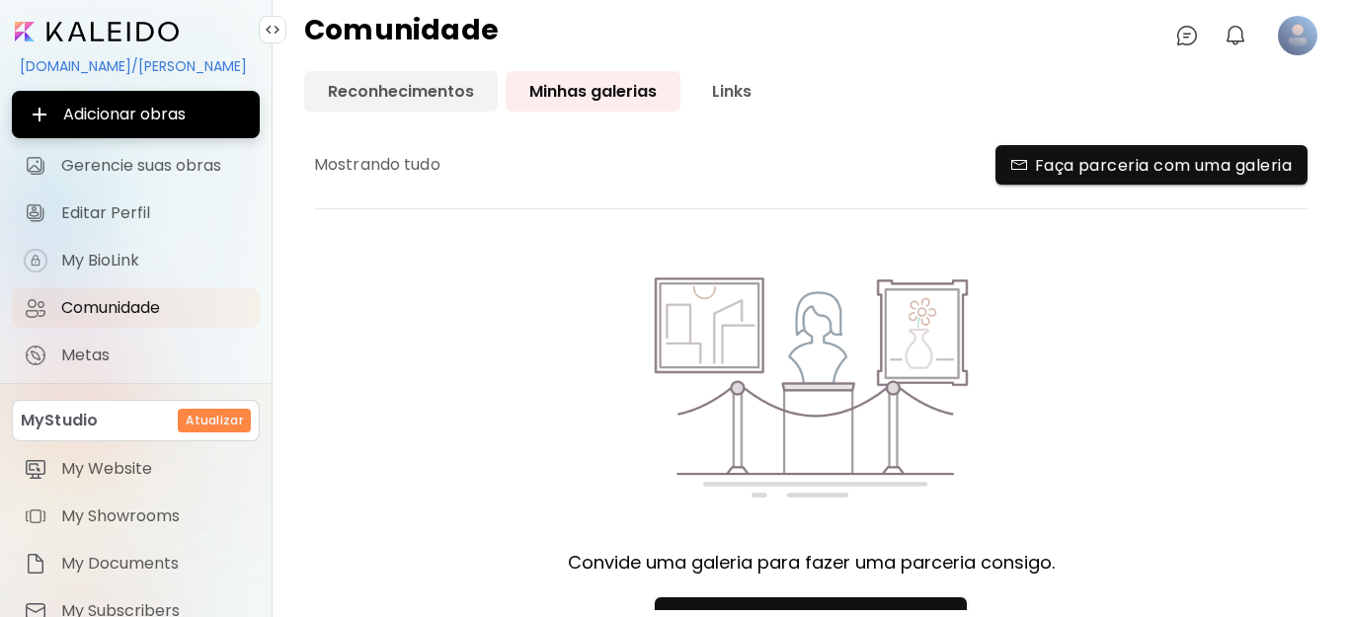
click at [427, 94] on link "Reconhecimentos" at bounding box center [401, 91] width 194 height 40
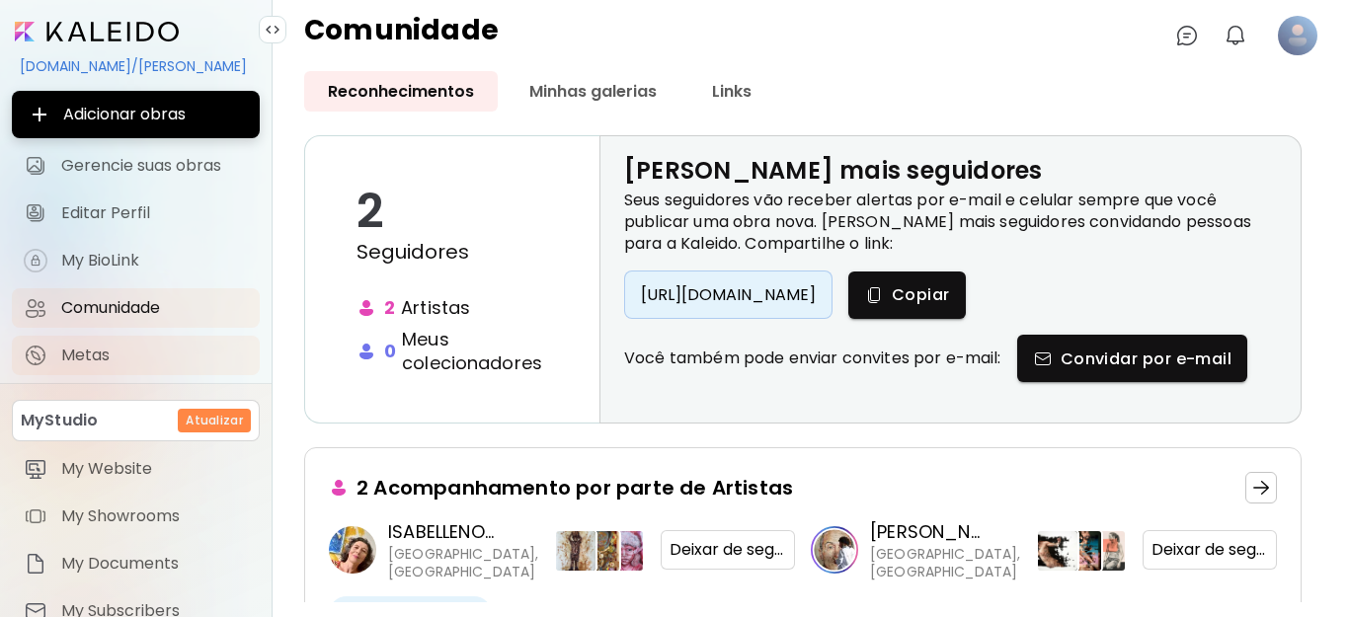
click at [129, 356] on span "Metas" at bounding box center [154, 356] width 187 height 20
